Goal: Navigation & Orientation: Find specific page/section

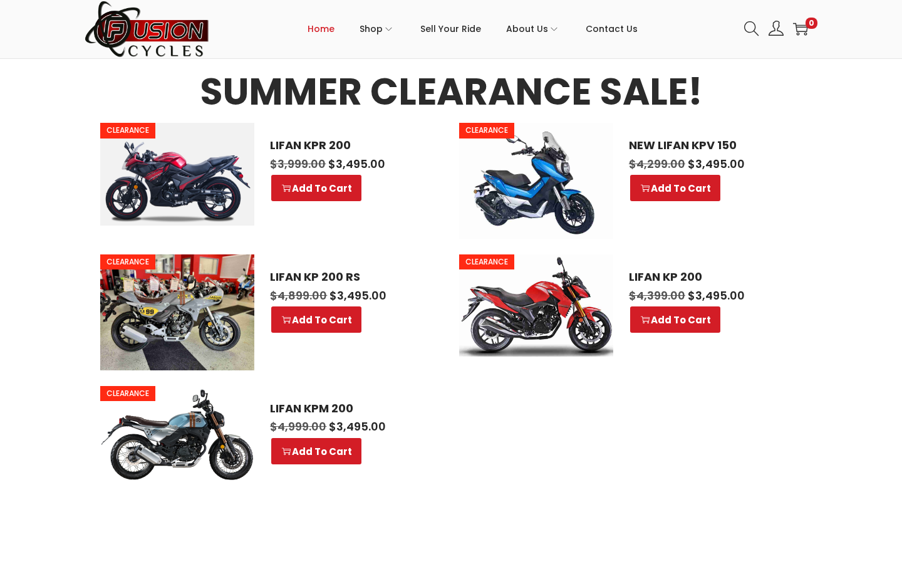
scroll to position [653, 0]
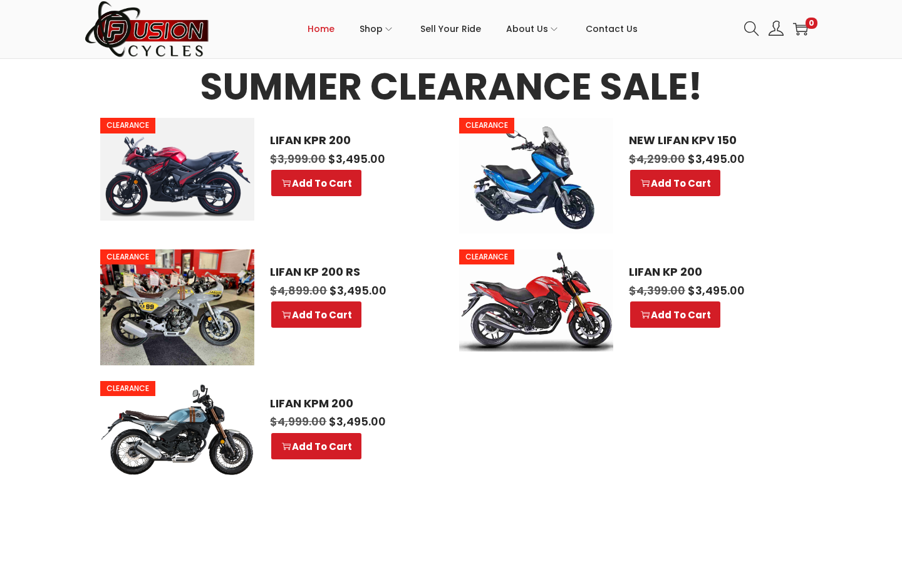
click at [190, 308] on img at bounding box center [177, 307] width 154 height 116
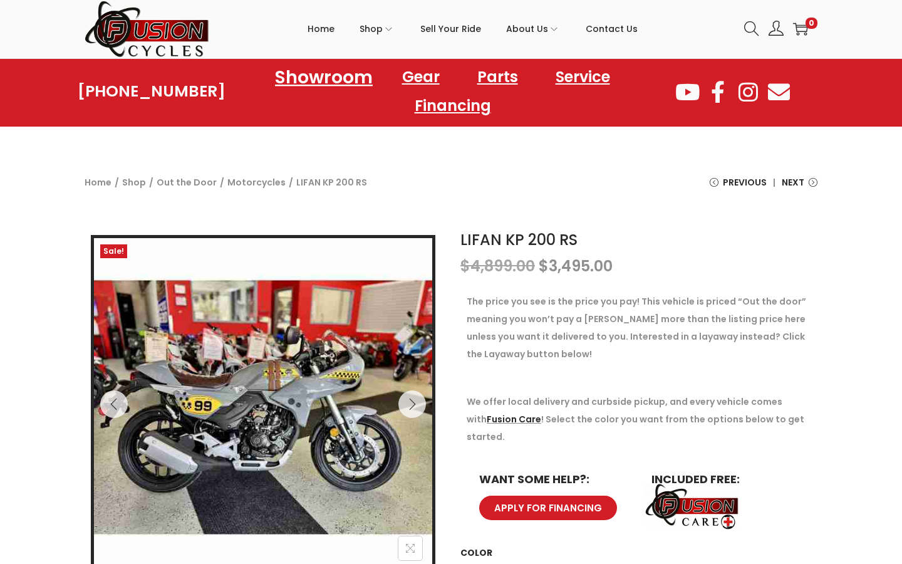
click at [339, 75] on link "Showroom" at bounding box center [324, 77] width 128 height 34
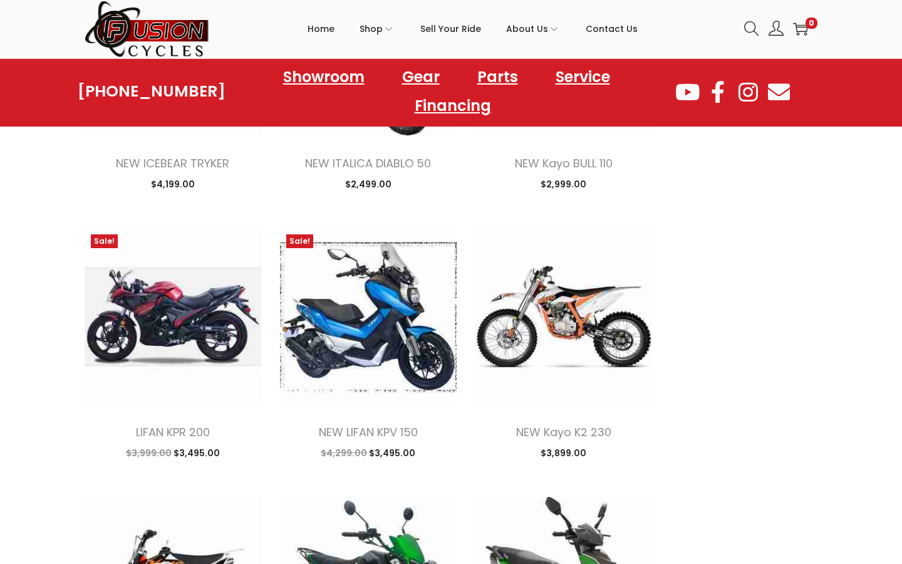
scroll to position [1123, 0]
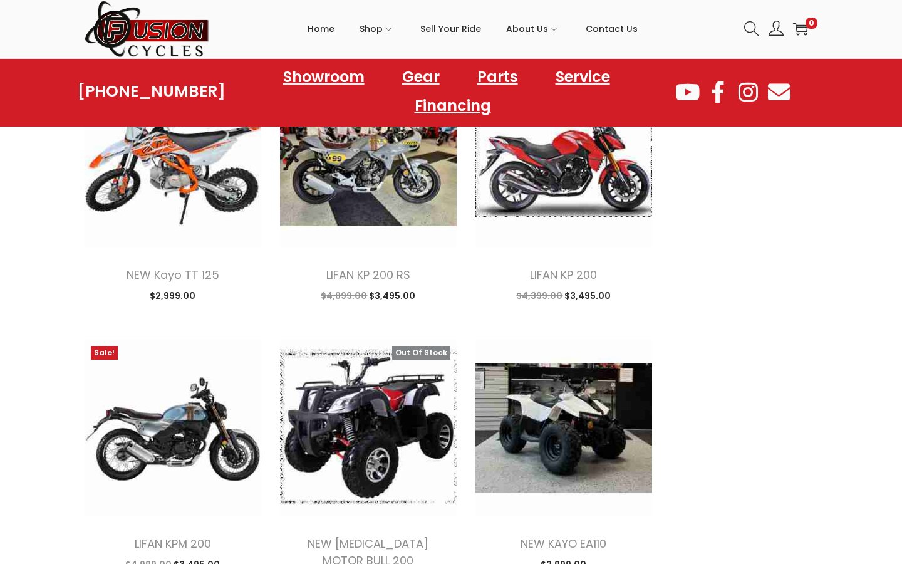
scroll to position [2868, 0]
